Goal: Information Seeking & Learning: Learn about a topic

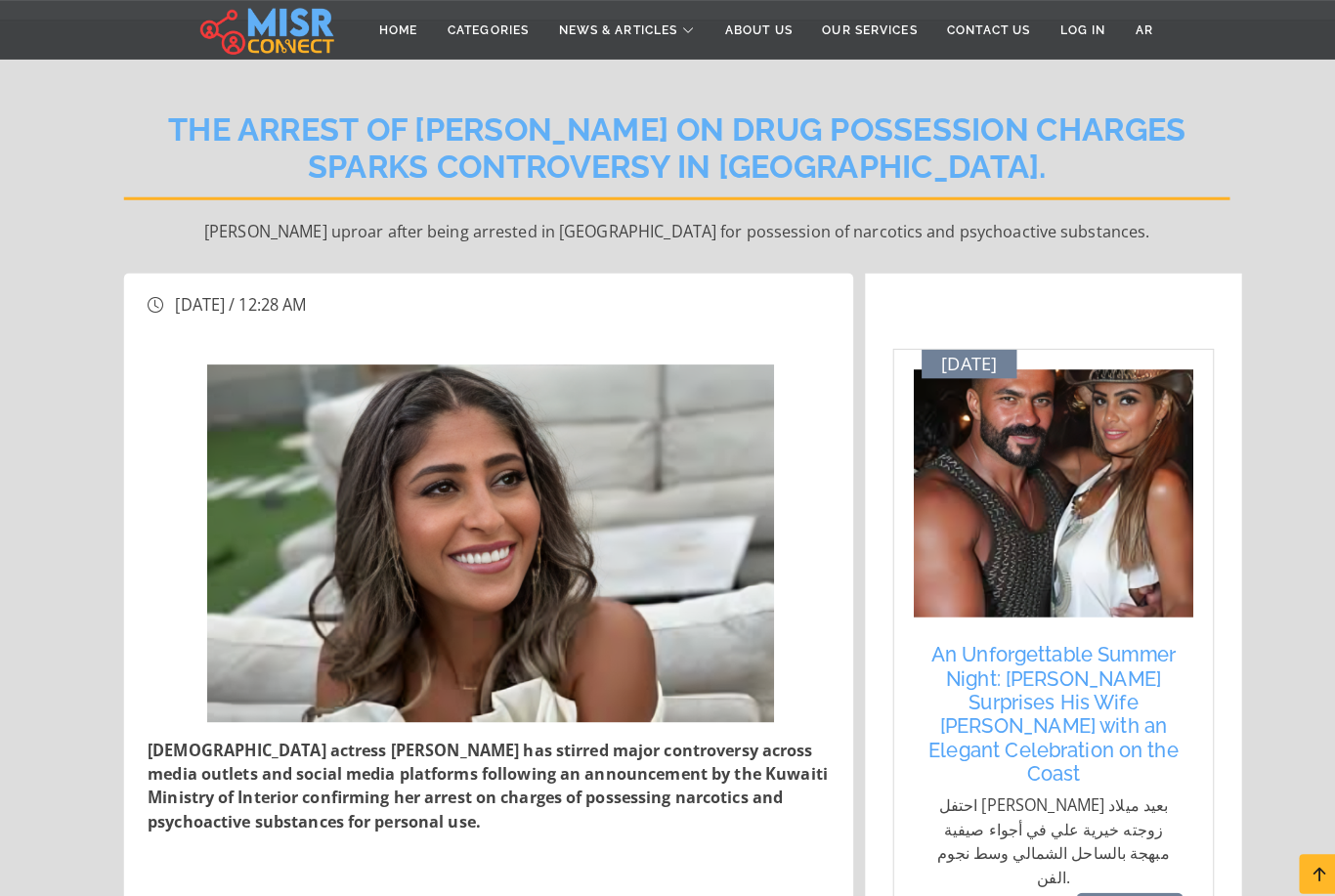
scroll to position [133, 0]
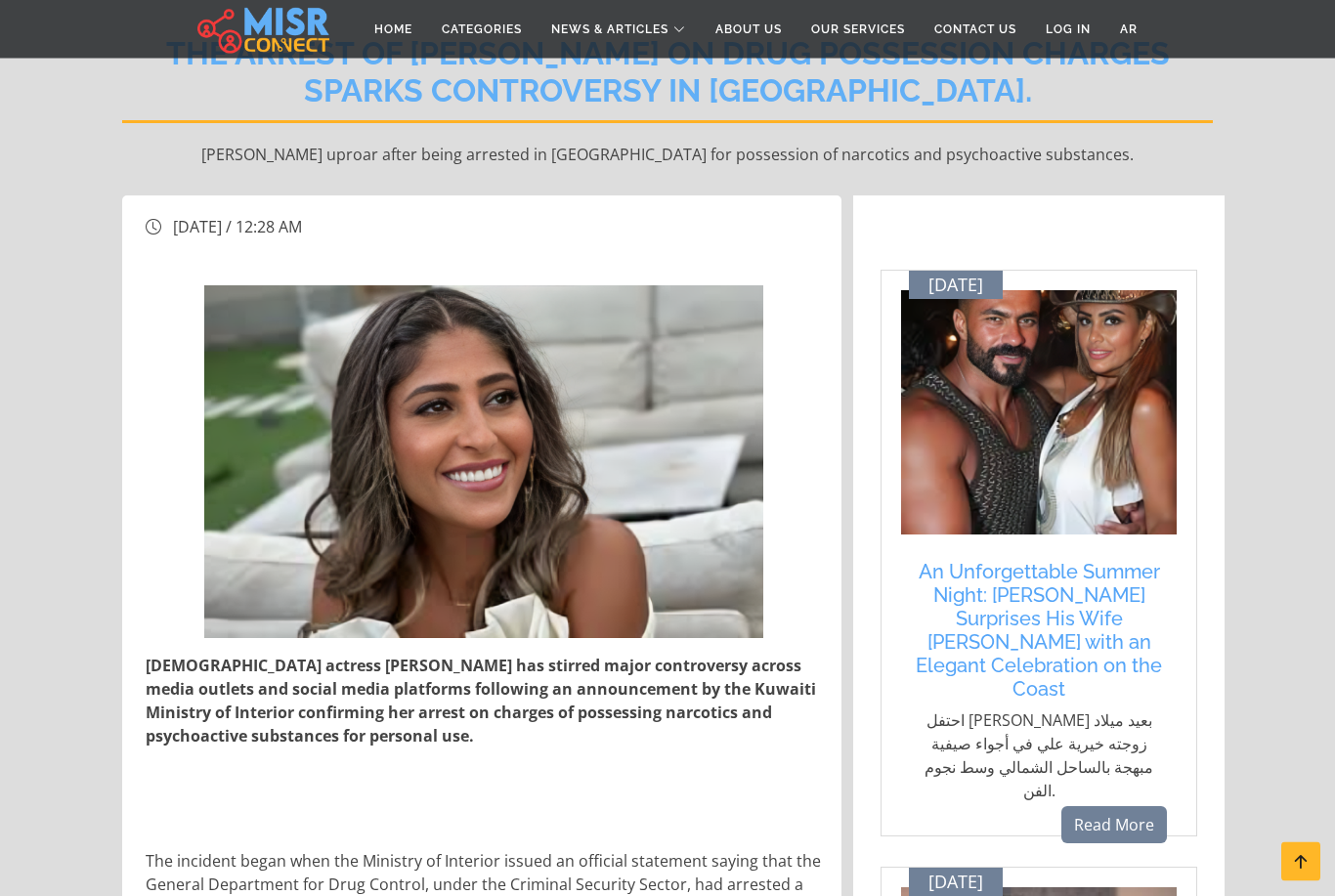
scroll to position [221, 0]
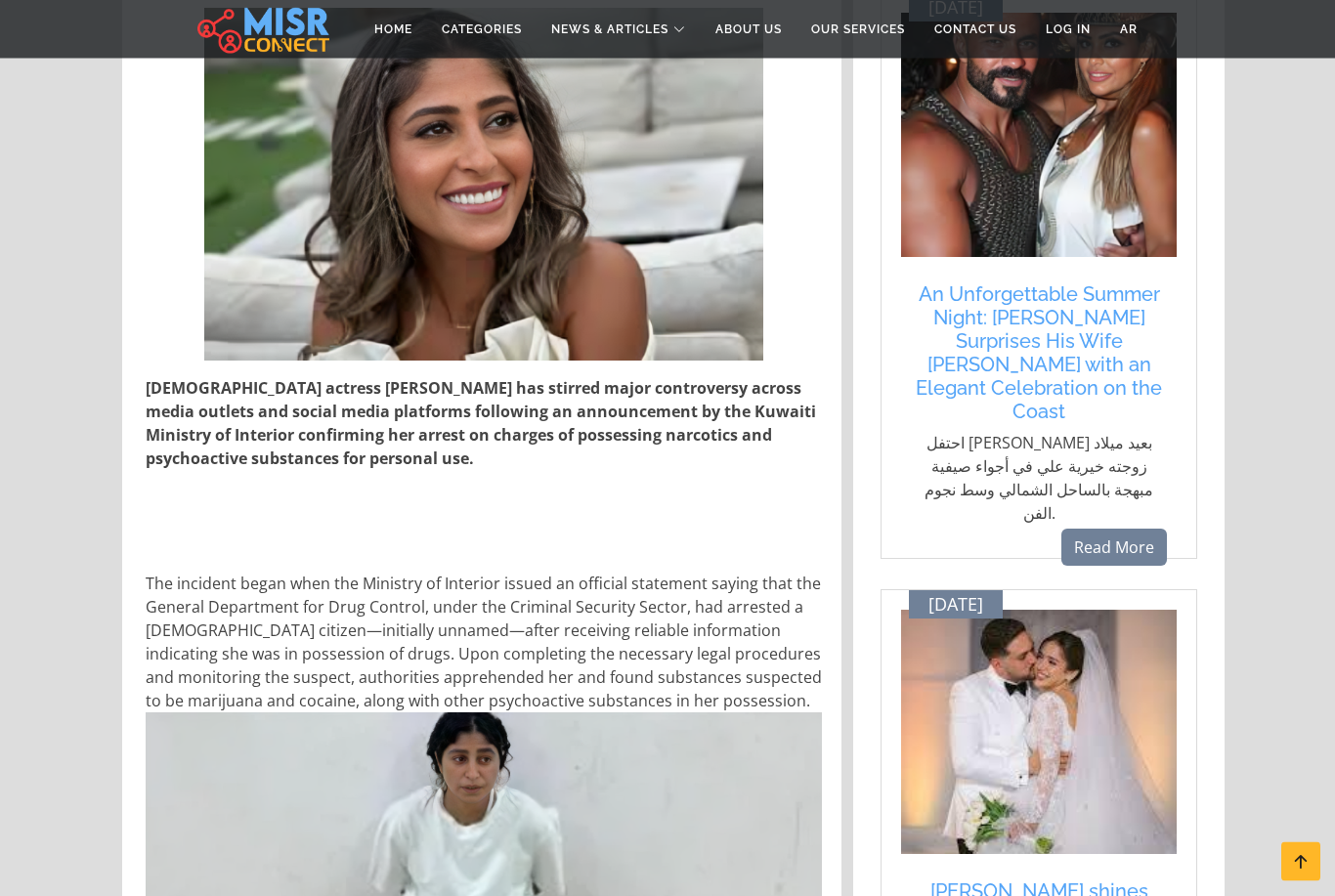
scroll to position [486, 0]
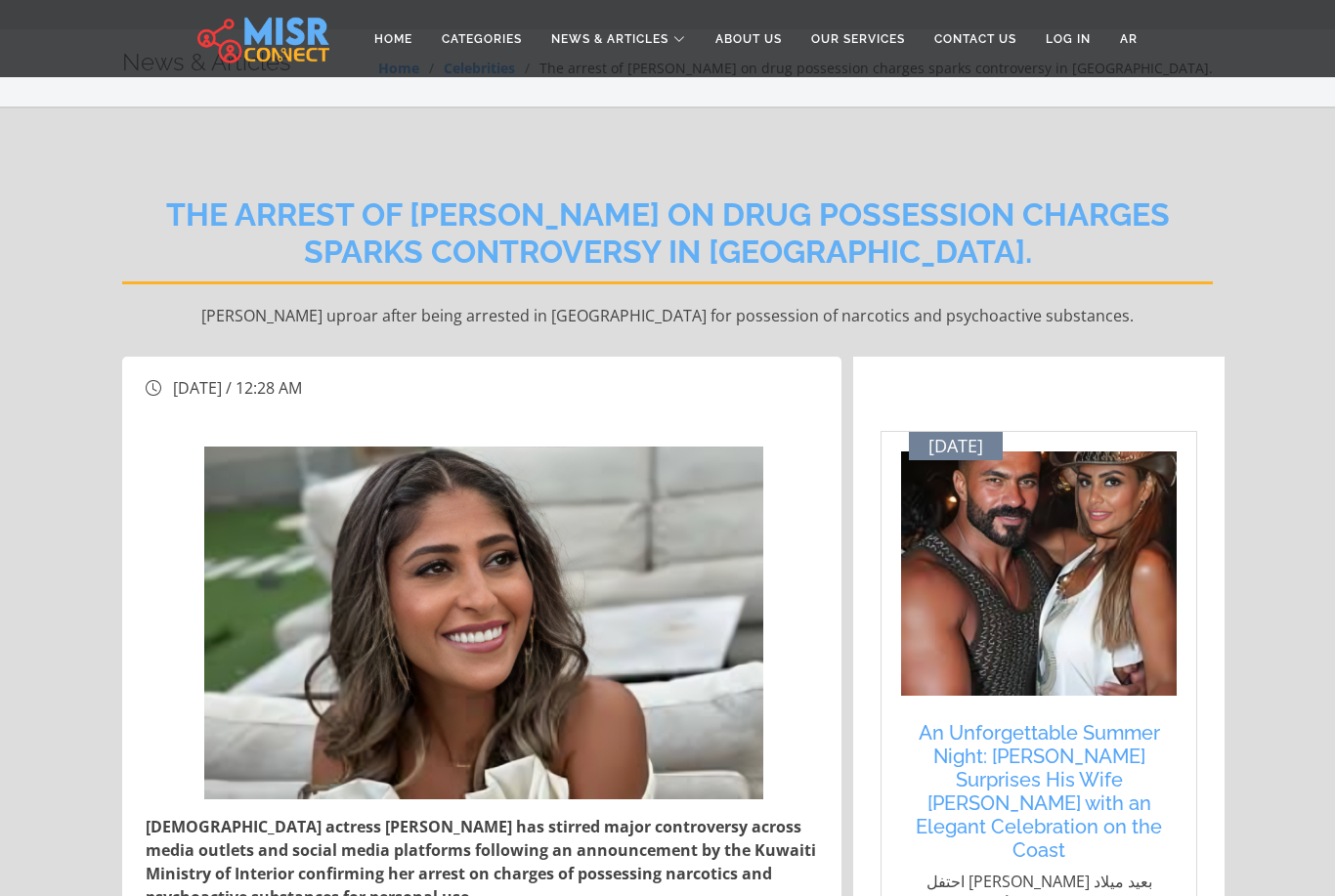
scroll to position [0, 0]
